Goal: Task Accomplishment & Management: Use online tool/utility

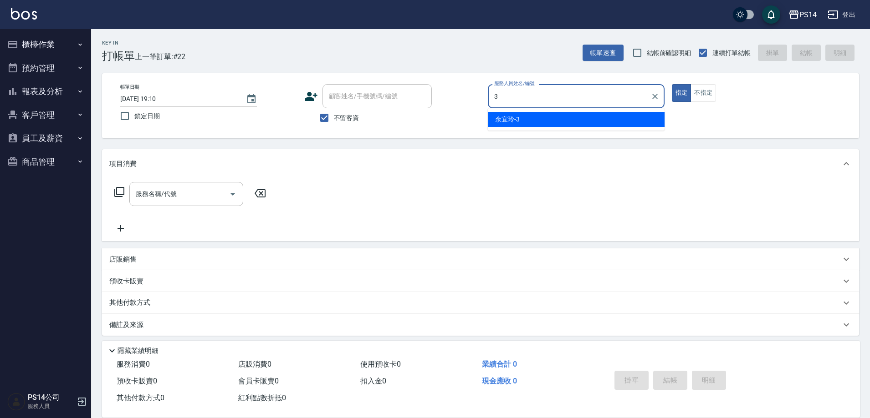
type input "[PERSON_NAME]-3"
type button "true"
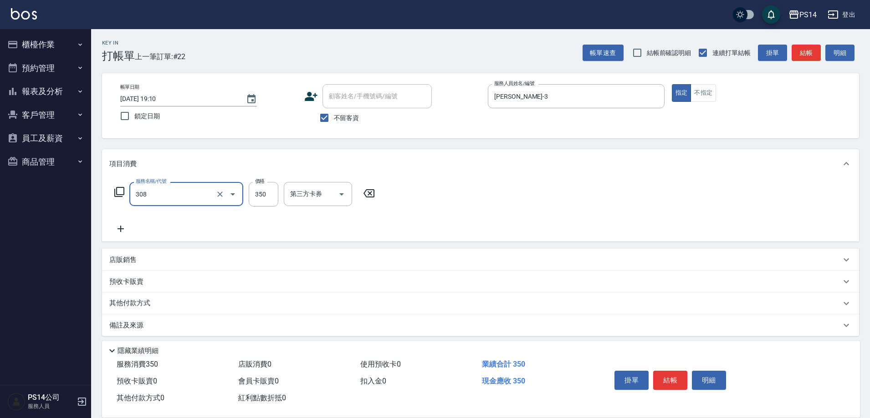
type input "洗+剪(308)"
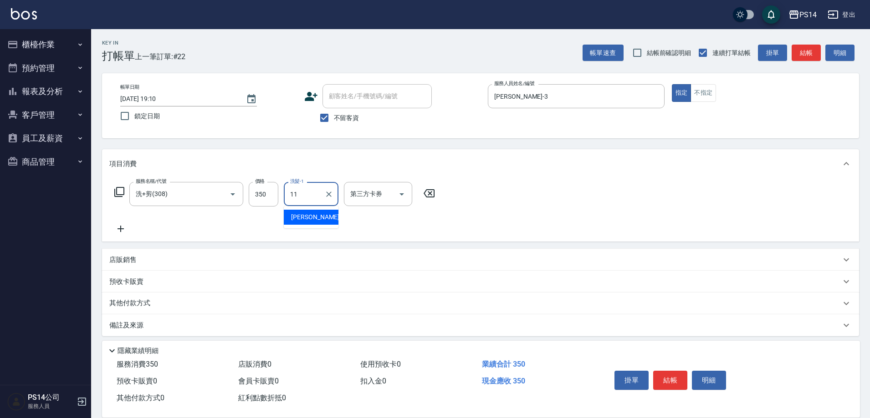
type input "[PERSON_NAME]-11"
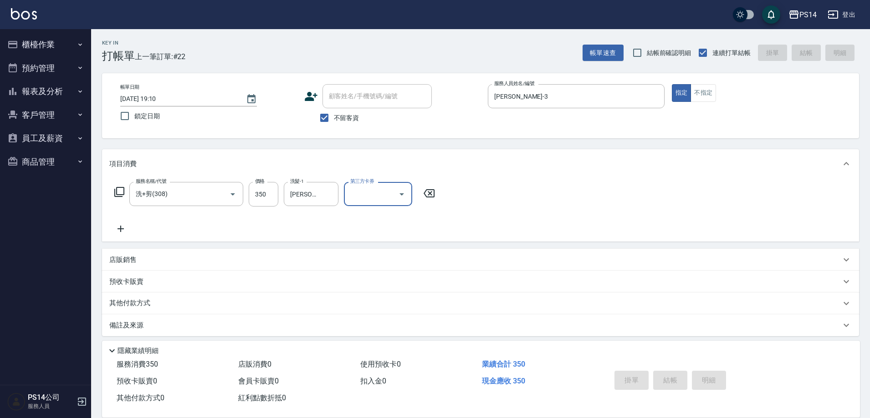
type input "[DATE] 19:32"
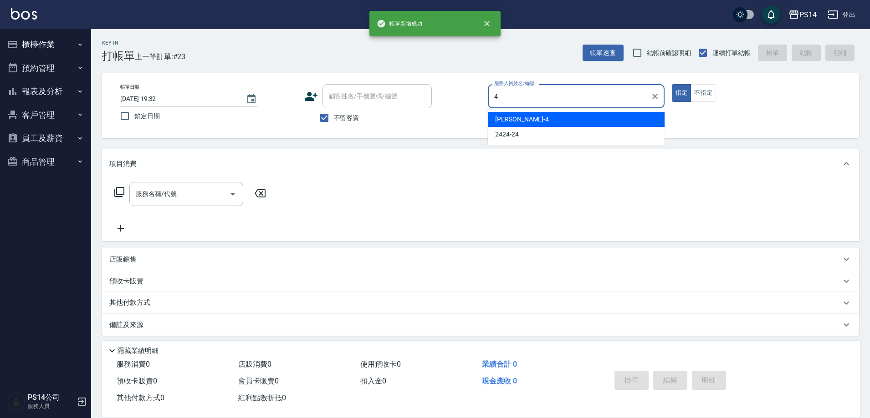
type input "[PERSON_NAME]-4"
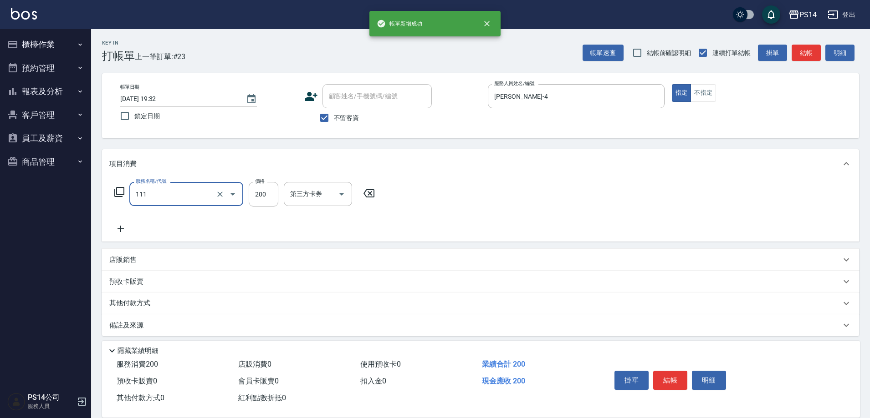
type input "200(111)"
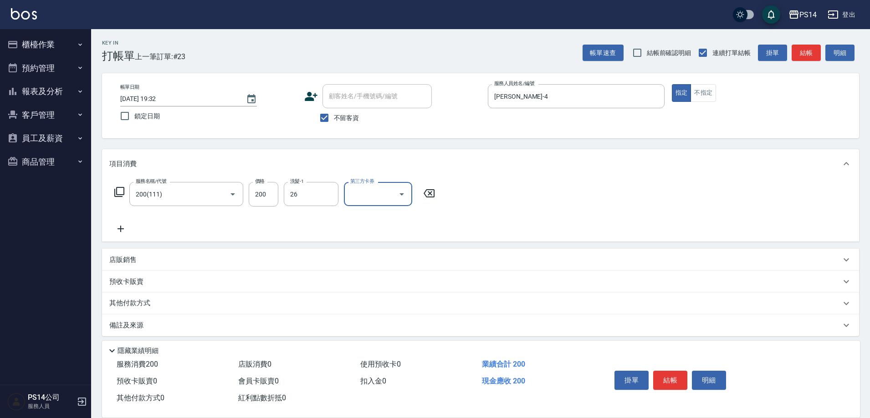
type input "[PERSON_NAME]-26"
